Goal: Task Accomplishment & Management: Use online tool/utility

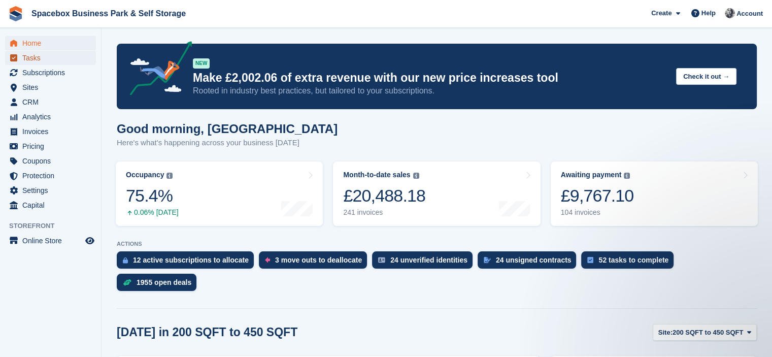
click at [52, 57] on span "Tasks" at bounding box center [52, 58] width 61 height 14
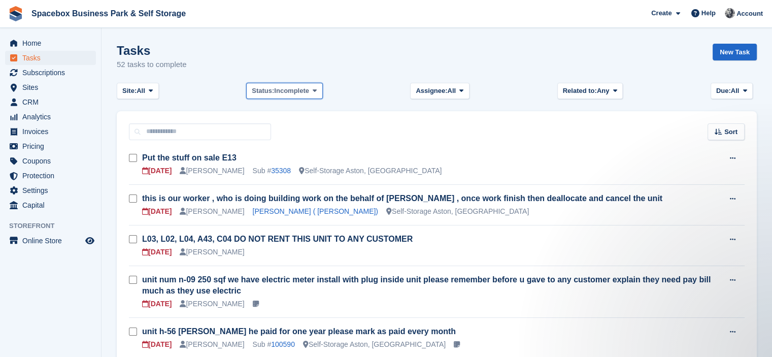
click at [288, 91] on span "Incomplete" at bounding box center [291, 91] width 35 height 10
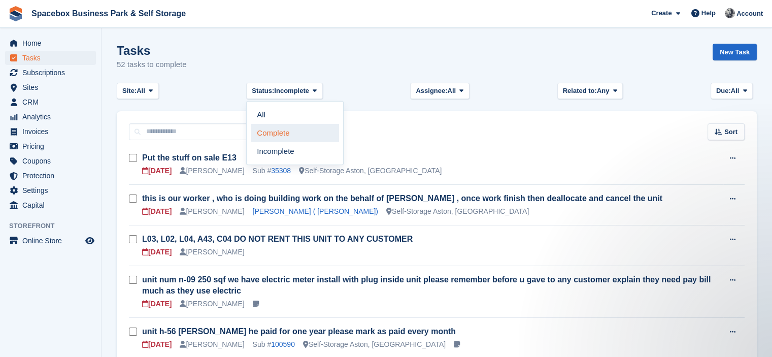
click at [286, 129] on link "Complete" at bounding box center [295, 133] width 88 height 18
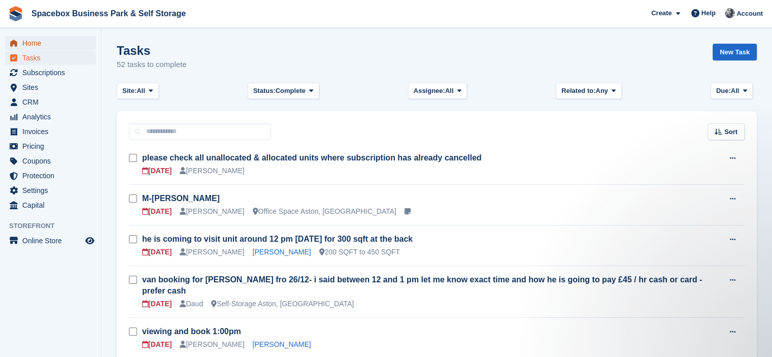
click at [17, 44] on span "menu" at bounding box center [14, 43] width 12 height 12
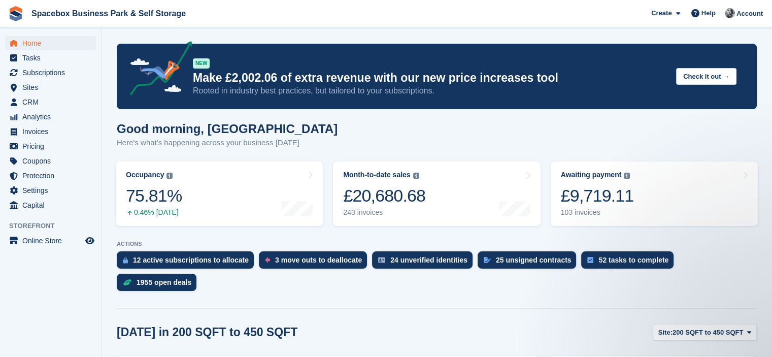
click at [453, 145] on div "Good morning, [GEOGRAPHIC_DATA] Here's what's happening across your business [D…" at bounding box center [437, 141] width 640 height 39
click at [32, 60] on span "Tasks" at bounding box center [52, 58] width 61 height 14
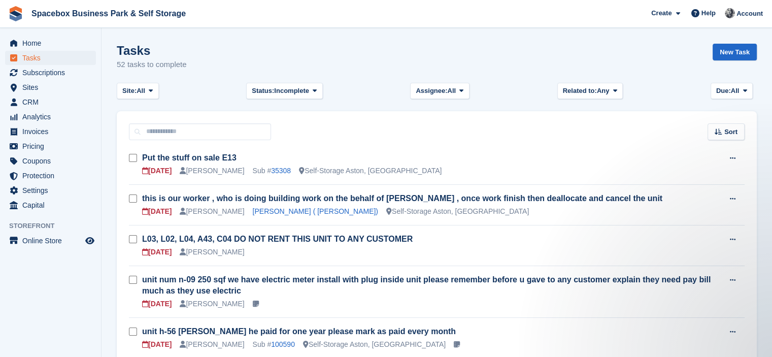
click at [446, 60] on div "Tasks 52 tasks to complete New Task" at bounding box center [437, 63] width 640 height 39
click at [333, 53] on div "Tasks 52 tasks to complete New Task" at bounding box center [437, 63] width 640 height 39
drag, startPoint x: 204, startPoint y: 71, endPoint x: 190, endPoint y: 40, distance: 33.8
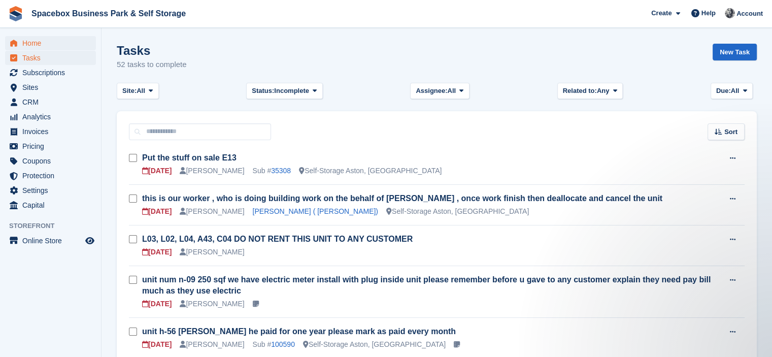
drag, startPoint x: 201, startPoint y: 72, endPoint x: 79, endPoint y: 48, distance: 124.0
click at [163, 54] on h1 "Tasks" at bounding box center [152, 51] width 70 height 14
click at [278, 86] on span "Incomplete" at bounding box center [291, 91] width 35 height 10
click at [282, 71] on div "Tasks 52 tasks to complete New Task" at bounding box center [437, 63] width 640 height 39
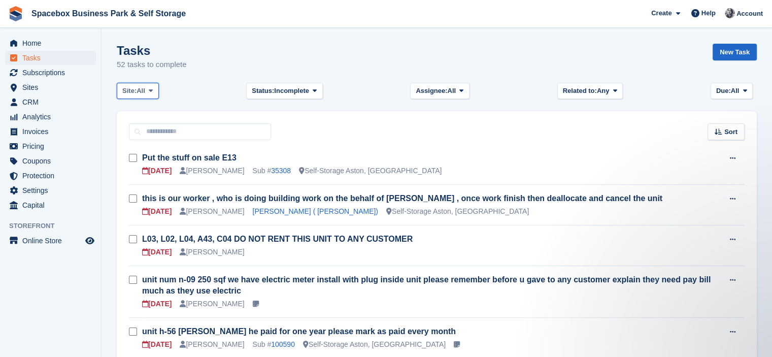
click at [148, 88] on span at bounding box center [151, 91] width 8 height 8
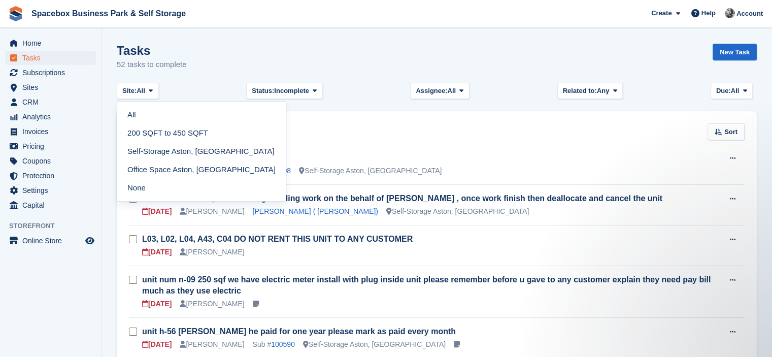
click at [248, 45] on div "Tasks 52 tasks to complete New Task" at bounding box center [437, 63] width 640 height 39
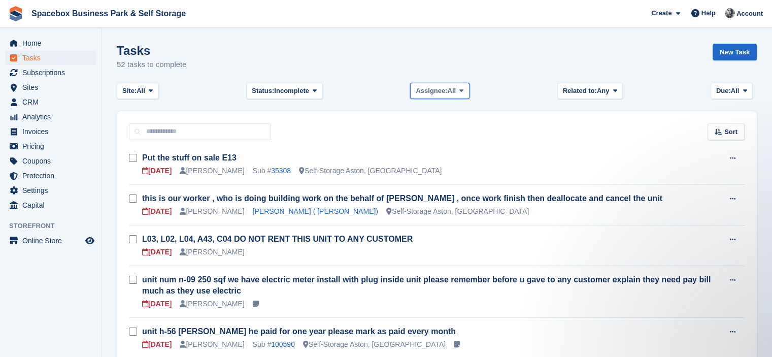
click at [434, 89] on span "Assignee:" at bounding box center [431, 91] width 31 height 10
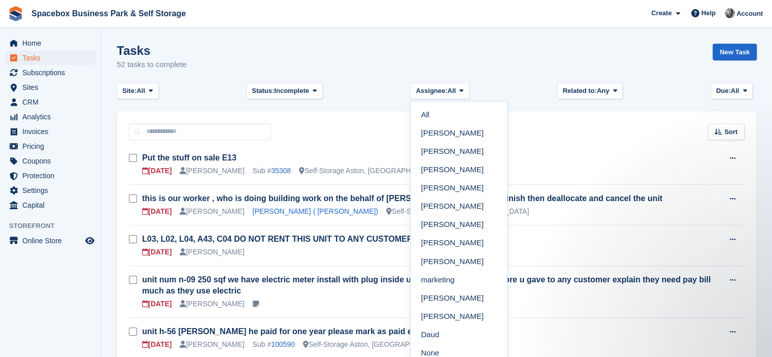
click at [536, 64] on div "Tasks 52 tasks to complete New Task" at bounding box center [437, 63] width 640 height 39
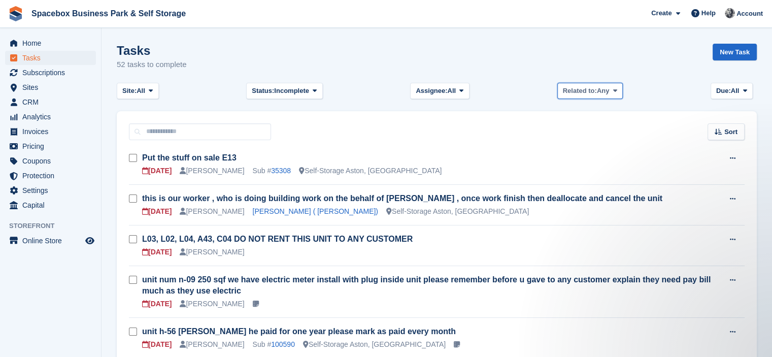
click at [591, 89] on span "Related to:" at bounding box center [580, 91] width 34 height 10
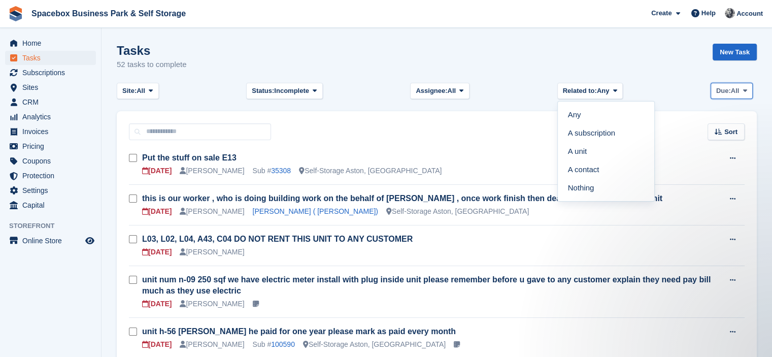
click at [733, 85] on button "Due: All" at bounding box center [731, 91] width 42 height 17
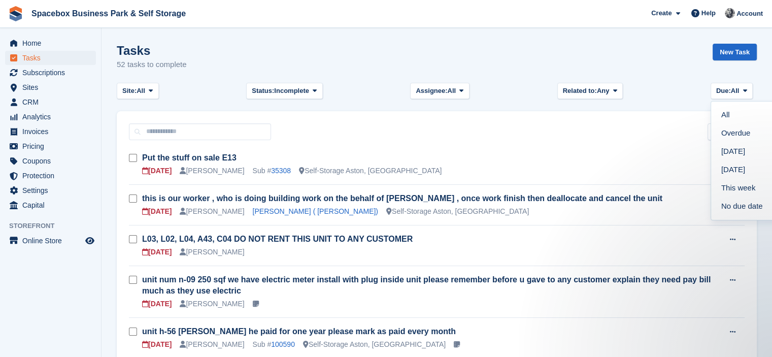
click at [663, 71] on div "Tasks 52 tasks to complete New Task" at bounding box center [437, 63] width 640 height 39
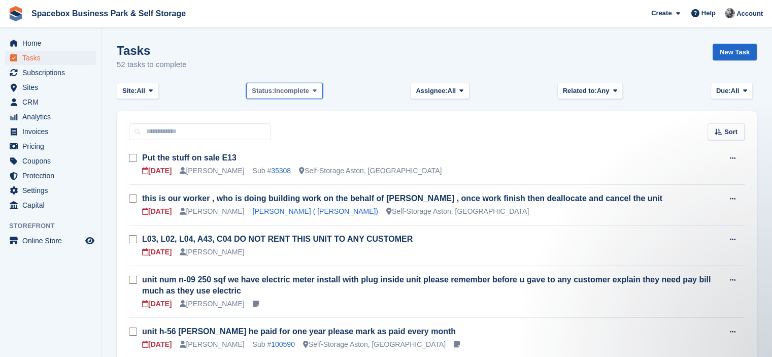
click at [314, 89] on icon at bounding box center [315, 90] width 4 height 7
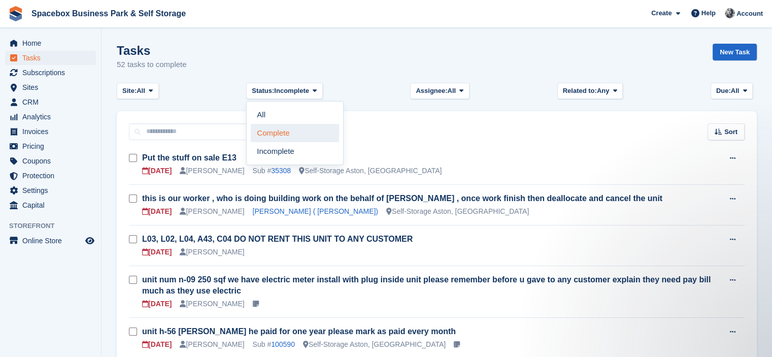
click at [323, 132] on link "Complete" at bounding box center [295, 133] width 88 height 18
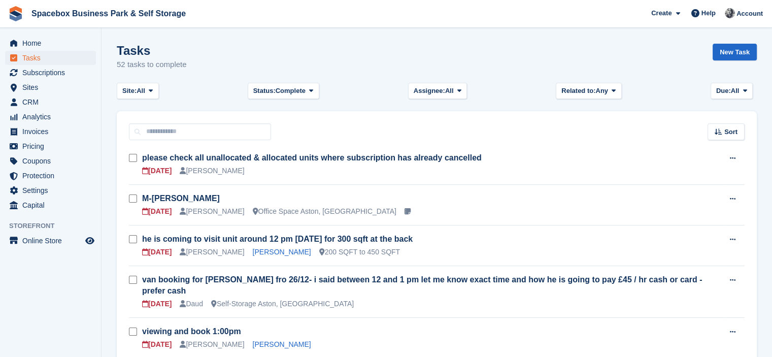
click at [352, 83] on div "Site: All All 200 SQFT to 450 SQFT Self-Storage Aston, Birmingham Office Space …" at bounding box center [437, 91] width 640 height 17
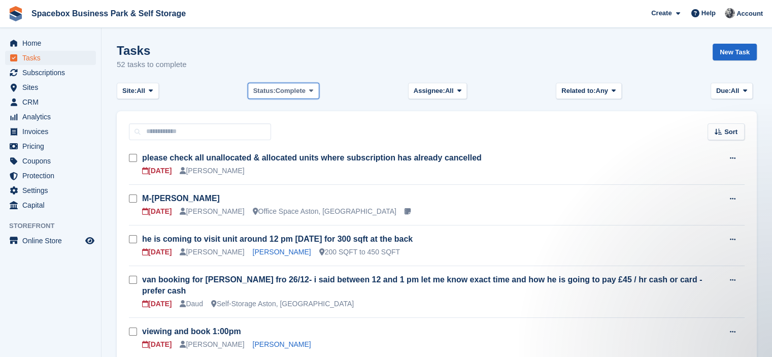
click at [306, 92] on button "Status: Complete" at bounding box center [284, 91] width 72 height 17
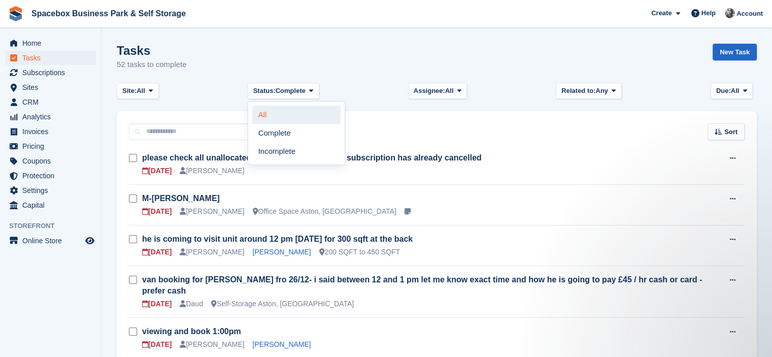
click at [304, 115] on link "All" at bounding box center [296, 115] width 88 height 18
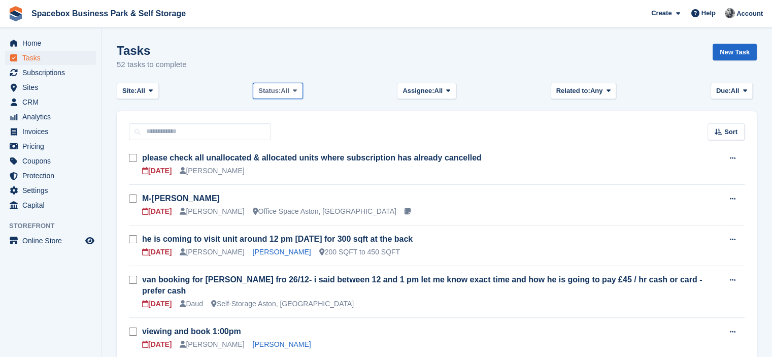
click at [299, 93] on span at bounding box center [295, 91] width 8 height 8
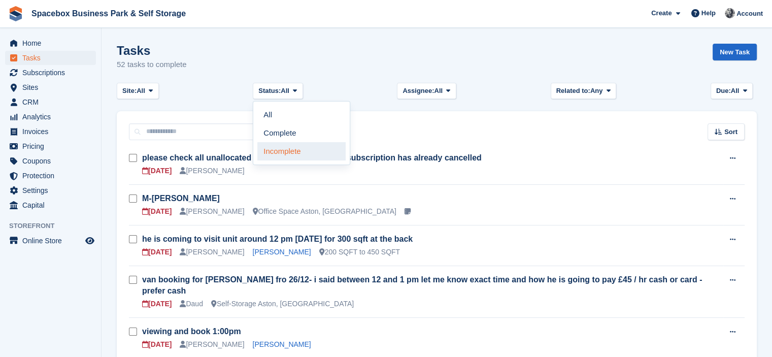
click at [292, 146] on link "Incomplete" at bounding box center [301, 151] width 88 height 18
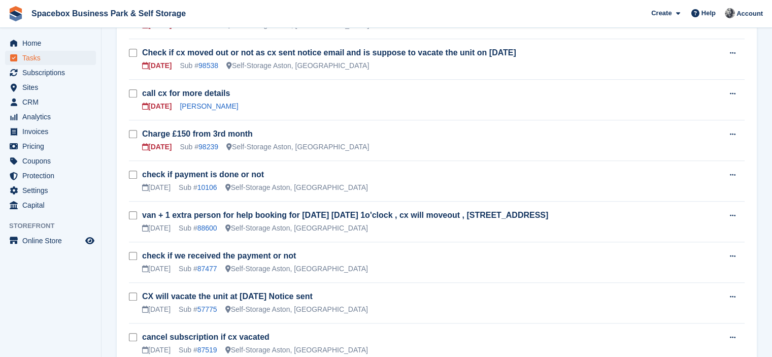
scroll to position [701, 0]
